Goal: Task Accomplishment & Management: Manage account settings

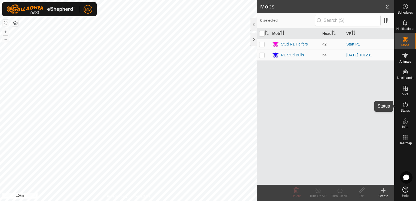
click at [403, 106] on icon at bounding box center [405, 104] width 5 height 5
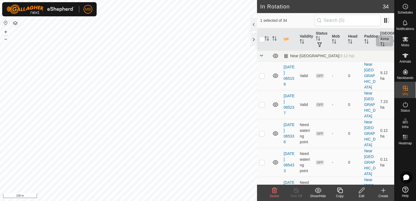
drag, startPoint x: 259, startPoint y: 126, endPoint x: 404, endPoint y: 41, distance: 167.9
click at [404, 41] on icon at bounding box center [405, 39] width 7 height 7
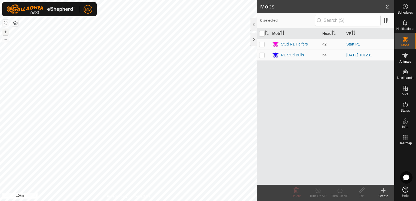
click at [6, 32] on button "+" at bounding box center [5, 32] width 7 height 7
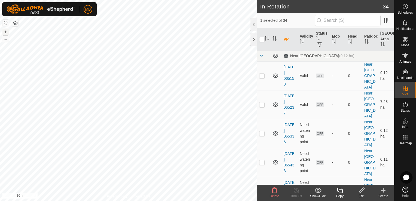
checkbox input "true"
checkbox input "false"
checkbox input "true"
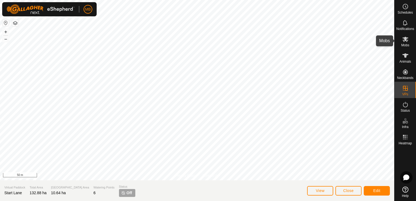
click at [403, 42] on icon at bounding box center [405, 39] width 7 height 7
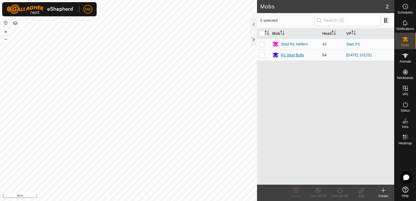
click at [311, 53] on div "R1 Stud Bulls" at bounding box center [295, 55] width 46 height 7
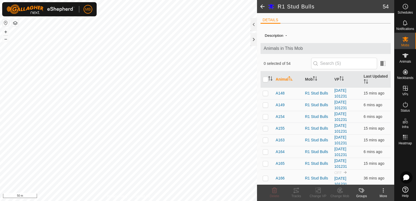
click at [384, 193] on icon at bounding box center [383, 190] width 7 height 7
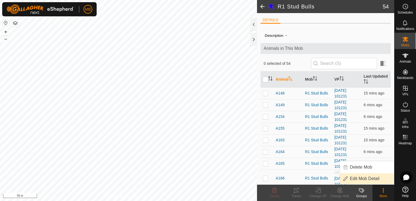
click at [377, 181] on link "Edit Mob Detail" at bounding box center [367, 178] width 54 height 11
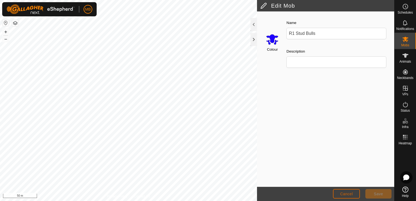
click at [340, 192] on span "Cancel" at bounding box center [346, 194] width 13 height 4
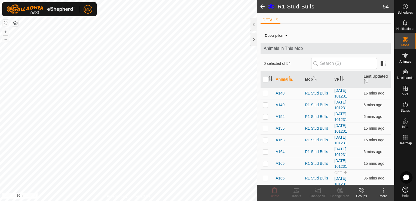
click at [360, 194] on div "Groups" at bounding box center [361, 195] width 22 height 5
click at [261, 7] on span at bounding box center [262, 6] width 11 height 13
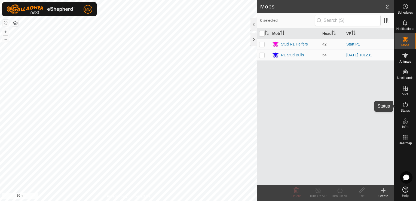
click at [405, 105] on icon at bounding box center [405, 104] width 7 height 7
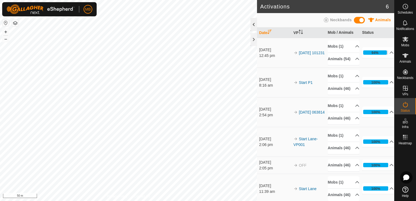
click at [254, 23] on div at bounding box center [253, 24] width 7 height 13
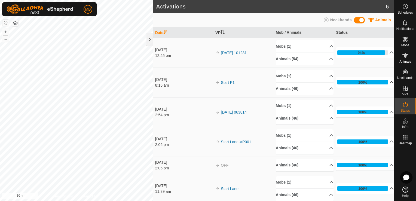
click at [385, 82] on p-accordion-header "100%" at bounding box center [365, 82] width 58 height 11
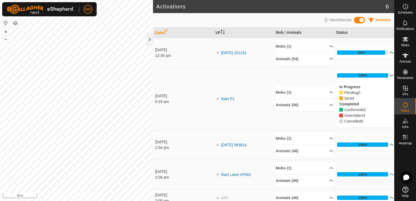
click at [384, 50] on p-accordion-header "94%" at bounding box center [365, 52] width 58 height 11
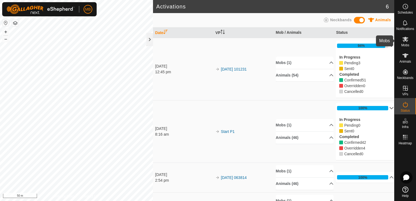
click at [403, 44] on span "Mobs" at bounding box center [405, 45] width 8 height 3
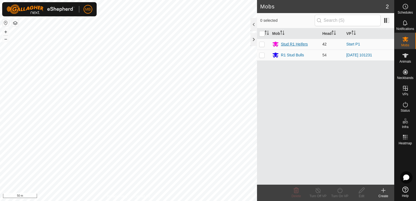
click at [303, 43] on div "Stud R1 Heifers" at bounding box center [294, 44] width 27 height 6
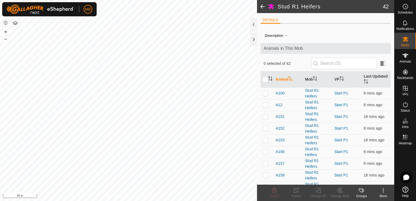
click at [262, 6] on span at bounding box center [262, 6] width 11 height 13
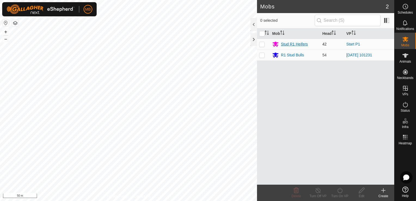
click at [291, 42] on div "Stud R1 Heifers" at bounding box center [294, 44] width 27 height 6
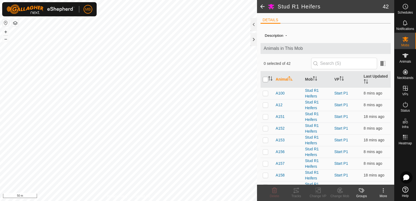
click at [267, 80] on input "checkbox" at bounding box center [265, 79] width 5 height 5
checkbox input "true"
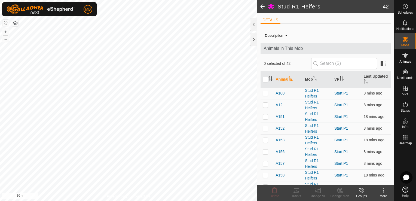
checkbox input "true"
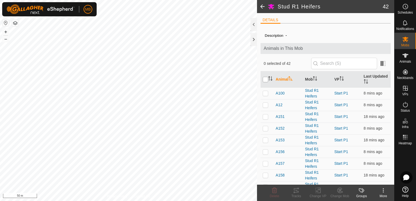
checkbox input "true"
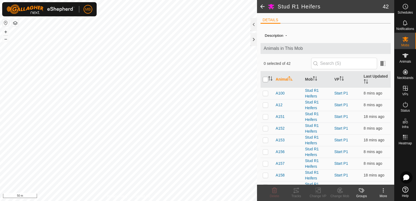
checkbox input "true"
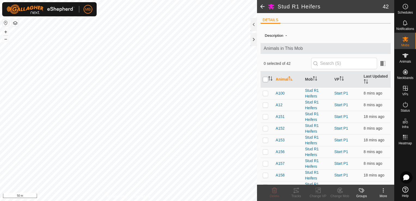
checkbox input "true"
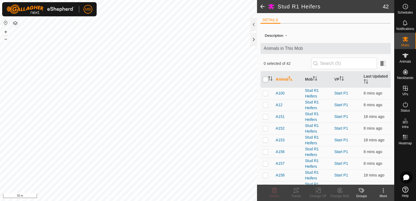
checkbox input "true"
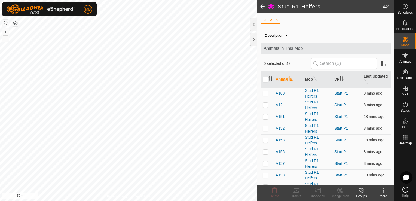
checkbox input "true"
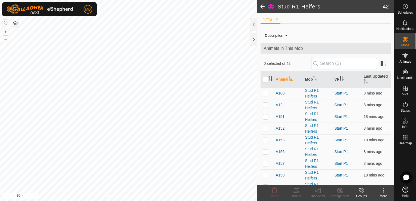
checkbox input "true"
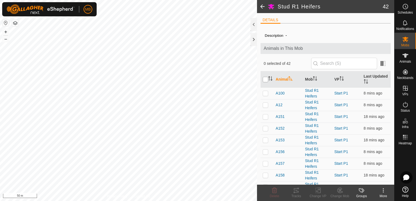
checkbox input "true"
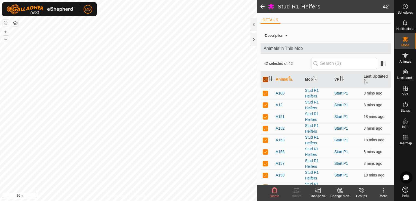
click at [266, 79] on input "checkbox" at bounding box center [265, 79] width 5 height 5
checkbox input "false"
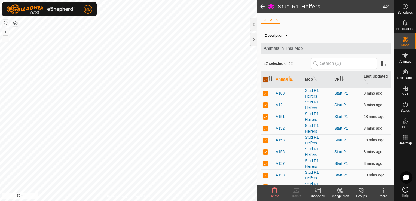
checkbox input "false"
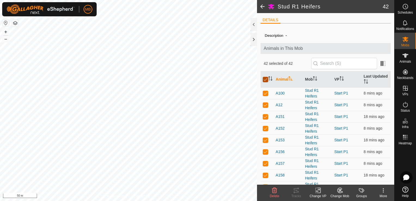
checkbox input "false"
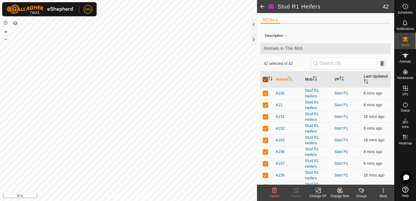
checkbox input "false"
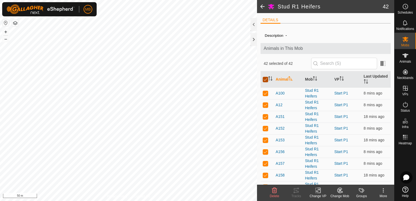
checkbox input "false"
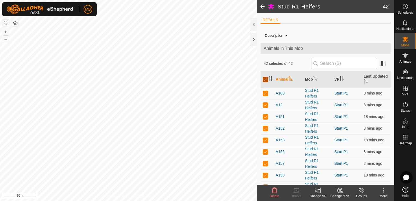
checkbox input "false"
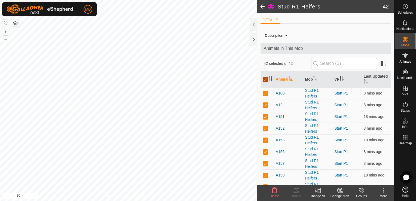
checkbox input "false"
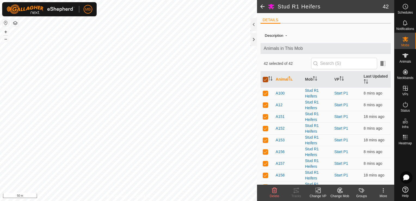
checkbox input "false"
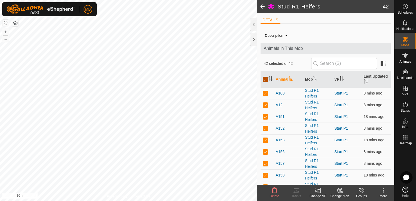
checkbox input "false"
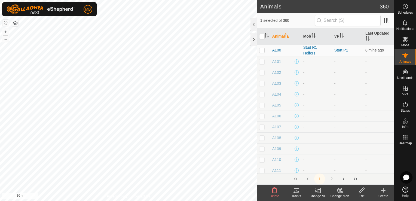
click at [340, 193] on icon at bounding box center [339, 190] width 5 height 5
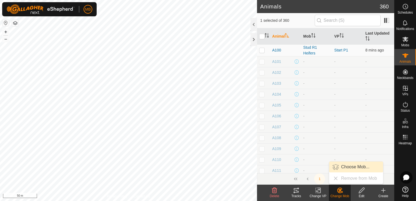
click at [349, 165] on link "Choose Mob..." at bounding box center [356, 166] width 54 height 11
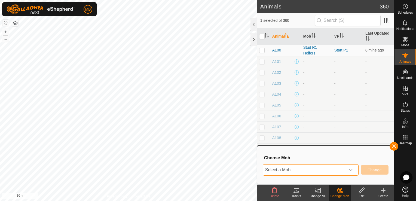
click at [323, 172] on span "Select a Mob" at bounding box center [304, 169] width 82 height 11
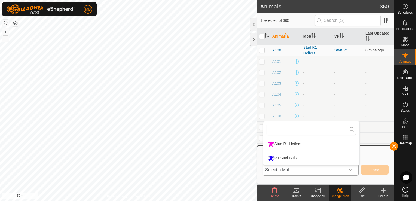
click at [302, 155] on li "R1 Stud Bulls" at bounding box center [311, 158] width 96 height 14
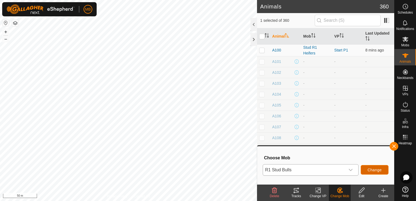
click at [371, 171] on span "Change" at bounding box center [374, 170] width 14 height 4
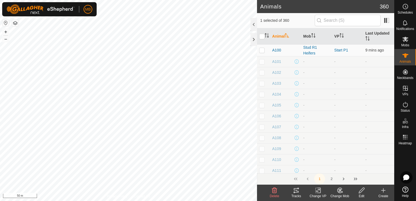
click at [338, 193] on div "Change Mob" at bounding box center [340, 195] width 22 height 5
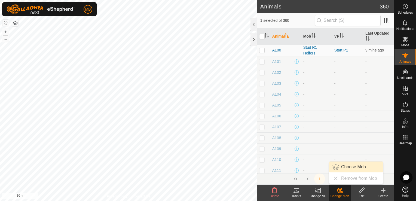
click at [350, 168] on link "Choose Mob..." at bounding box center [356, 166] width 54 height 11
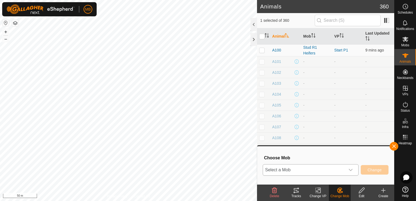
click at [349, 168] on icon "dropdown trigger" at bounding box center [350, 170] width 4 height 4
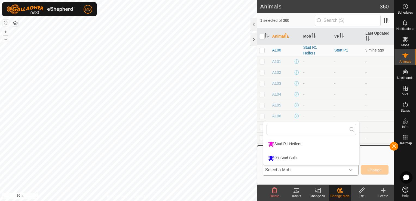
click at [319, 157] on li "R1 Stud Bulls" at bounding box center [311, 158] width 96 height 14
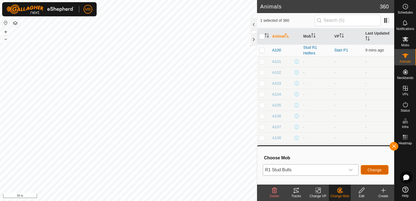
click at [372, 170] on span "Change" at bounding box center [374, 170] width 14 height 4
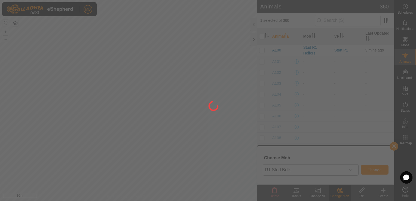
checkbox input "false"
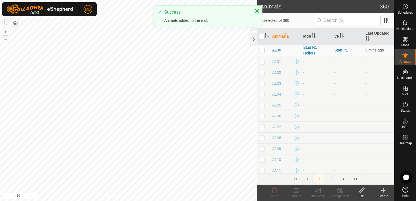
click at [257, 13] on button "Close" at bounding box center [257, 11] width 8 height 8
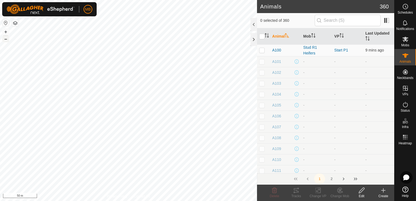
click at [3, 37] on button "–" at bounding box center [5, 39] width 7 height 7
click at [7, 40] on button "–" at bounding box center [5, 39] width 7 height 7
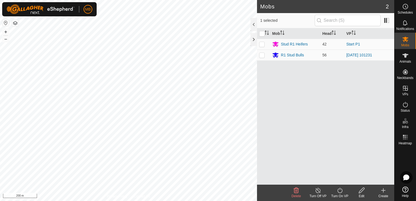
click at [295, 192] on icon at bounding box center [296, 190] width 7 height 7
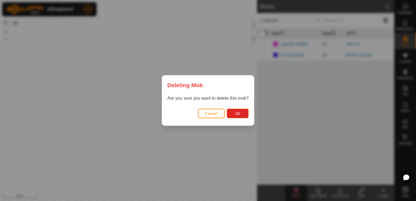
click at [207, 114] on span "Cancel" at bounding box center [211, 113] width 13 height 4
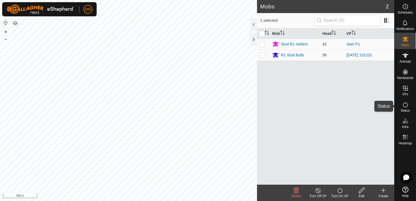
click at [406, 104] on icon at bounding box center [405, 104] width 7 height 7
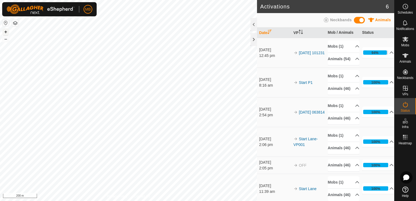
click at [5, 30] on button "+" at bounding box center [5, 32] width 7 height 7
click at [406, 28] on span "Notifications" at bounding box center [405, 28] width 18 height 3
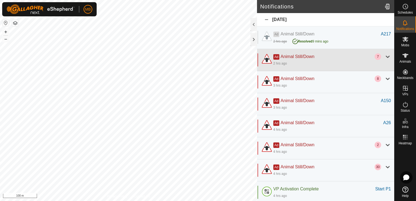
click at [384, 57] on div at bounding box center [387, 56] width 7 height 7
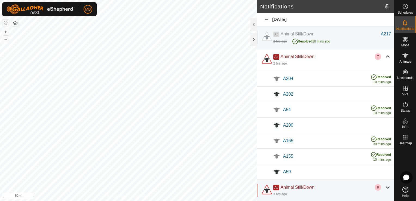
click at [384, 57] on div at bounding box center [387, 56] width 7 height 7
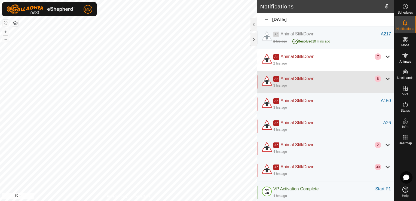
click at [384, 76] on div at bounding box center [387, 78] width 7 height 7
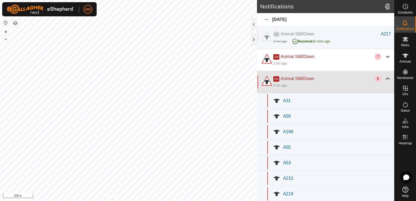
click at [384, 76] on div at bounding box center [387, 78] width 7 height 7
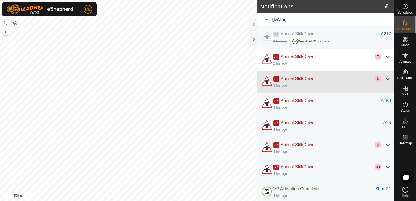
click at [384, 76] on div at bounding box center [387, 78] width 7 height 7
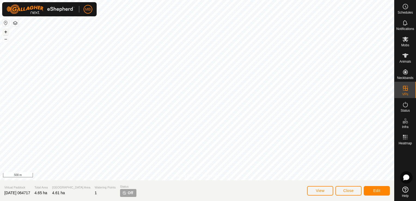
click at [5, 32] on button "+" at bounding box center [5, 32] width 7 height 7
click at [8, 41] on button "–" at bounding box center [5, 39] width 7 height 7
click at [7, 31] on button "+" at bounding box center [5, 32] width 7 height 7
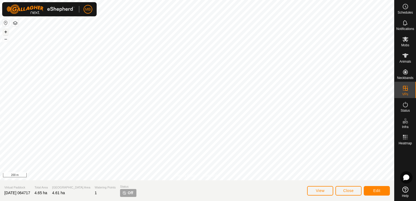
click at [3, 32] on button "+" at bounding box center [5, 32] width 7 height 7
click at [178, 185] on div "Privacy Policy Contact Us + – ⇧ i 50 m Virtual Paddock 2025-08-18 064717 Total …" at bounding box center [197, 100] width 394 height 201
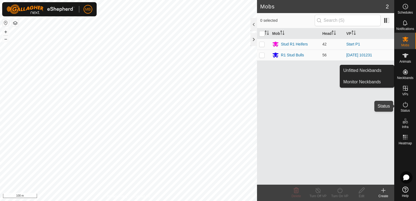
click at [405, 110] on span "Status" at bounding box center [404, 110] width 9 height 3
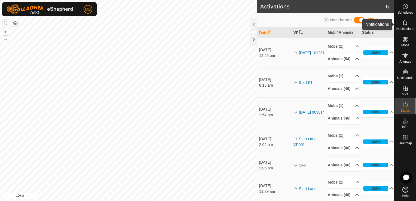
click at [411, 28] on span "Notifications" at bounding box center [405, 28] width 18 height 3
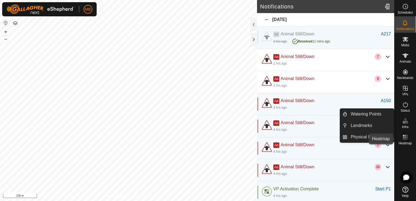
click at [408, 138] on icon at bounding box center [405, 137] width 7 height 7
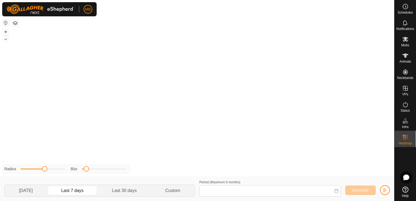
type input "[DATE] - [DATE]"
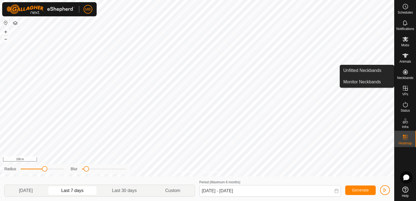
click at [406, 70] on icon at bounding box center [405, 71] width 5 height 5
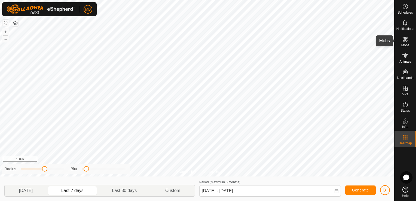
click at [404, 45] on span "Mobs" at bounding box center [405, 45] width 8 height 3
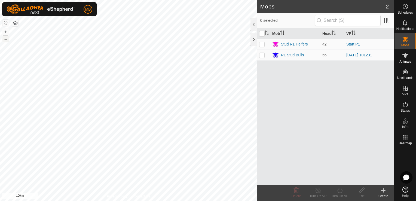
click at [4, 38] on button "–" at bounding box center [5, 39] width 7 height 7
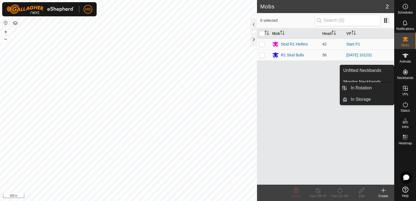
click at [408, 89] on icon at bounding box center [405, 88] width 7 height 7
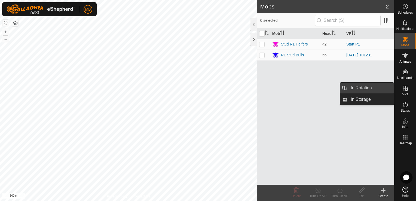
click at [373, 90] on link "In Rotation" at bounding box center [370, 87] width 47 height 11
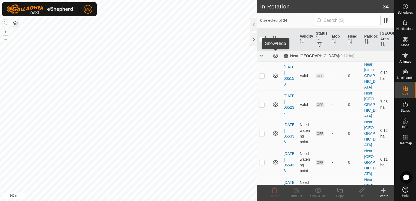
click at [276, 55] on icon at bounding box center [275, 56] width 7 height 7
click at [260, 73] on p-checkbox at bounding box center [261, 75] width 5 height 4
checkbox input "true"
click at [262, 102] on p-checkbox at bounding box center [261, 104] width 5 height 4
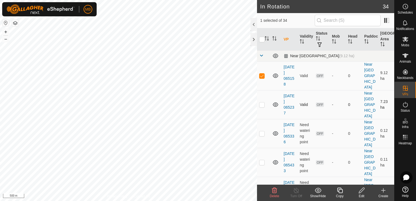
checkbox input "true"
click at [261, 131] on p-checkbox at bounding box center [261, 133] width 5 height 4
checkbox input "true"
click at [261, 148] on td at bounding box center [263, 162] width 13 height 29
checkbox input "true"
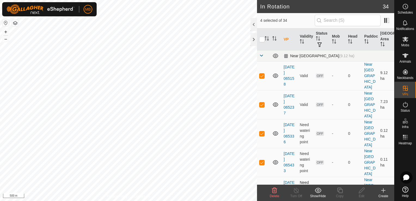
click at [261, 189] on p-checkbox at bounding box center [261, 191] width 5 height 4
checkbox input "true"
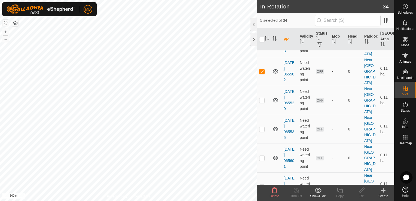
scroll to position [131, 0]
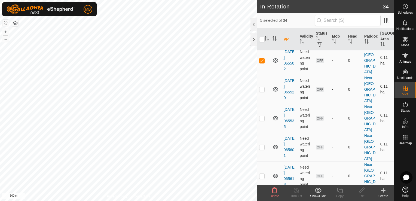
click at [261, 87] on p-checkbox at bounding box center [261, 89] width 5 height 4
checkbox input "true"
click at [263, 116] on p-checkbox at bounding box center [261, 118] width 5 height 4
checkbox input "true"
click at [261, 145] on p-checkbox at bounding box center [261, 147] width 5 height 4
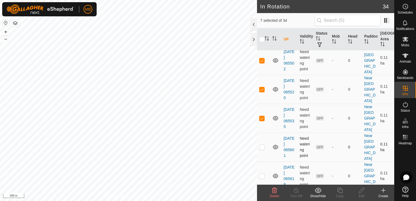
checkbox input "true"
click at [260, 174] on p-checkbox at bounding box center [261, 176] width 5 height 4
checkbox input "true"
click at [260, 201] on p-checkbox at bounding box center [261, 204] width 5 height 4
checkbox input "true"
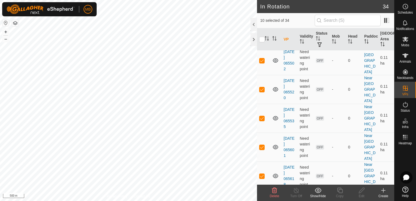
checkbox input "true"
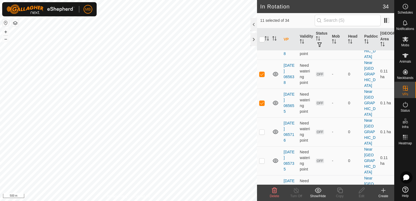
scroll to position [272, 0]
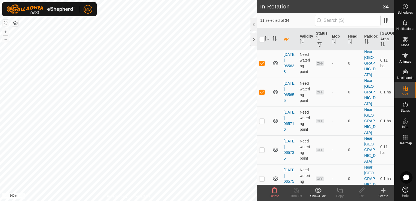
click at [261, 106] on td at bounding box center [263, 120] width 13 height 29
checkbox input "true"
click at [259, 147] on p-checkbox at bounding box center [261, 149] width 5 height 4
checkbox input "true"
click at [262, 176] on p-checkbox at bounding box center [261, 178] width 5 height 4
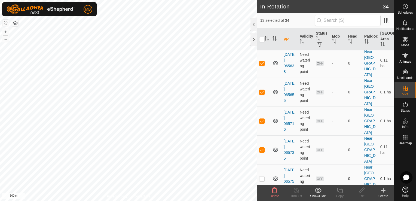
checkbox input "true"
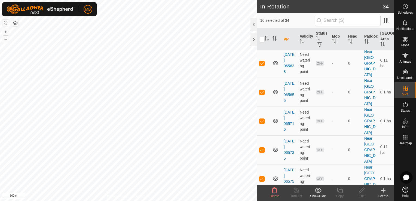
checkbox input "true"
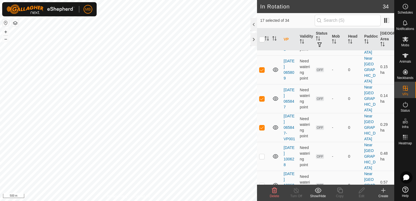
scroll to position [399, 0]
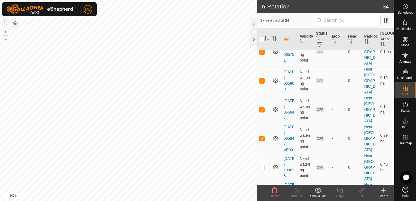
click at [260, 165] on p-checkbox at bounding box center [261, 167] width 5 height 4
checkbox input "true"
click at [262, 194] on p-checkbox at bounding box center [261, 196] width 5 height 4
checkbox input "true"
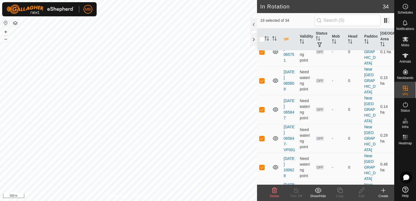
checkbox input "true"
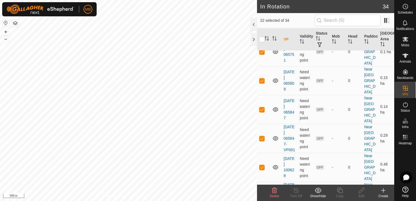
checkbox input "true"
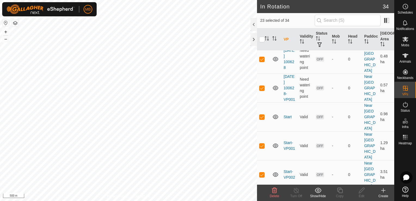
scroll to position [508, 0]
checkbox input "true"
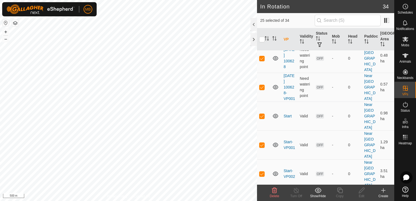
checkbox input "true"
click at [273, 191] on icon at bounding box center [274, 189] width 5 height 5
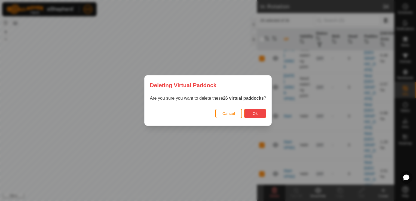
click at [255, 114] on span "Ok" at bounding box center [254, 113] width 5 height 4
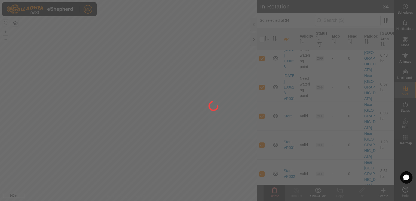
checkbox input "false"
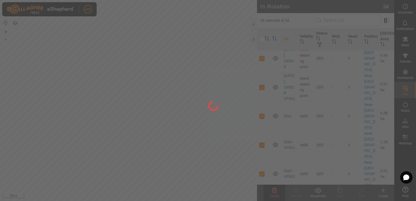
checkbox input "false"
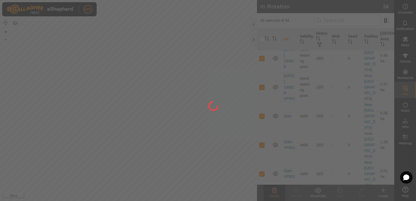
checkbox input "false"
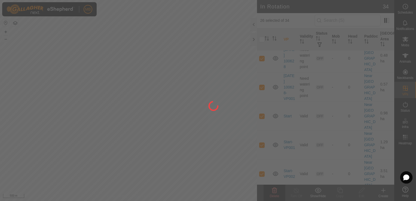
checkbox input "false"
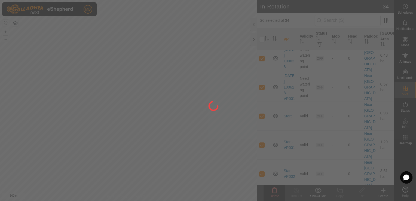
checkbox input "false"
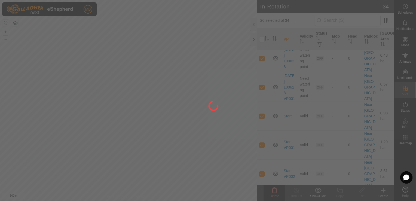
checkbox input "false"
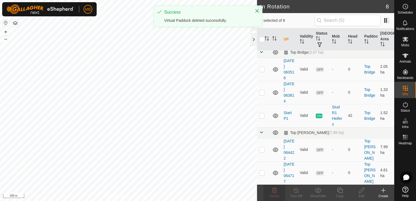
scroll to position [82, 0]
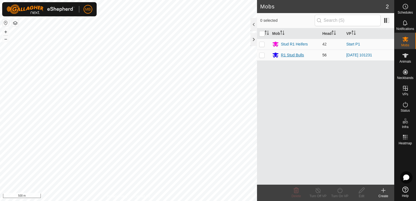
click at [282, 53] on div "R1 Stud Bulls" at bounding box center [292, 55] width 23 height 6
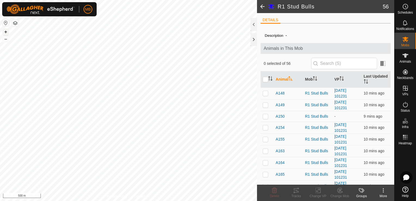
click at [5, 32] on button "+" at bounding box center [5, 32] width 7 height 7
click at [6, 32] on button "+" at bounding box center [5, 32] width 7 height 7
